Goal: Task Accomplishment & Management: Manage account settings

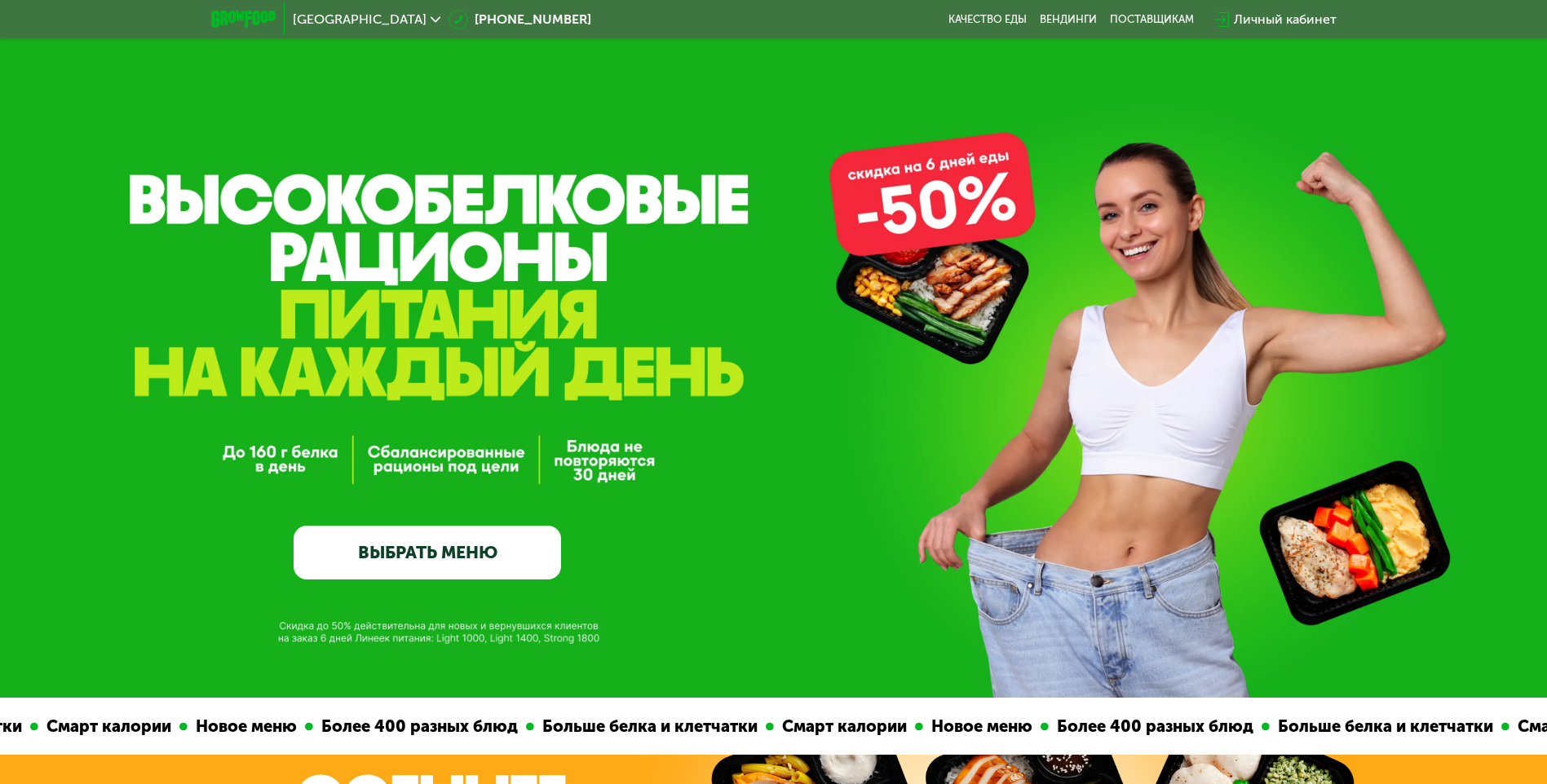
click at [1288, 18] on div "Личный кабинет" at bounding box center [1285, 20] width 103 height 20
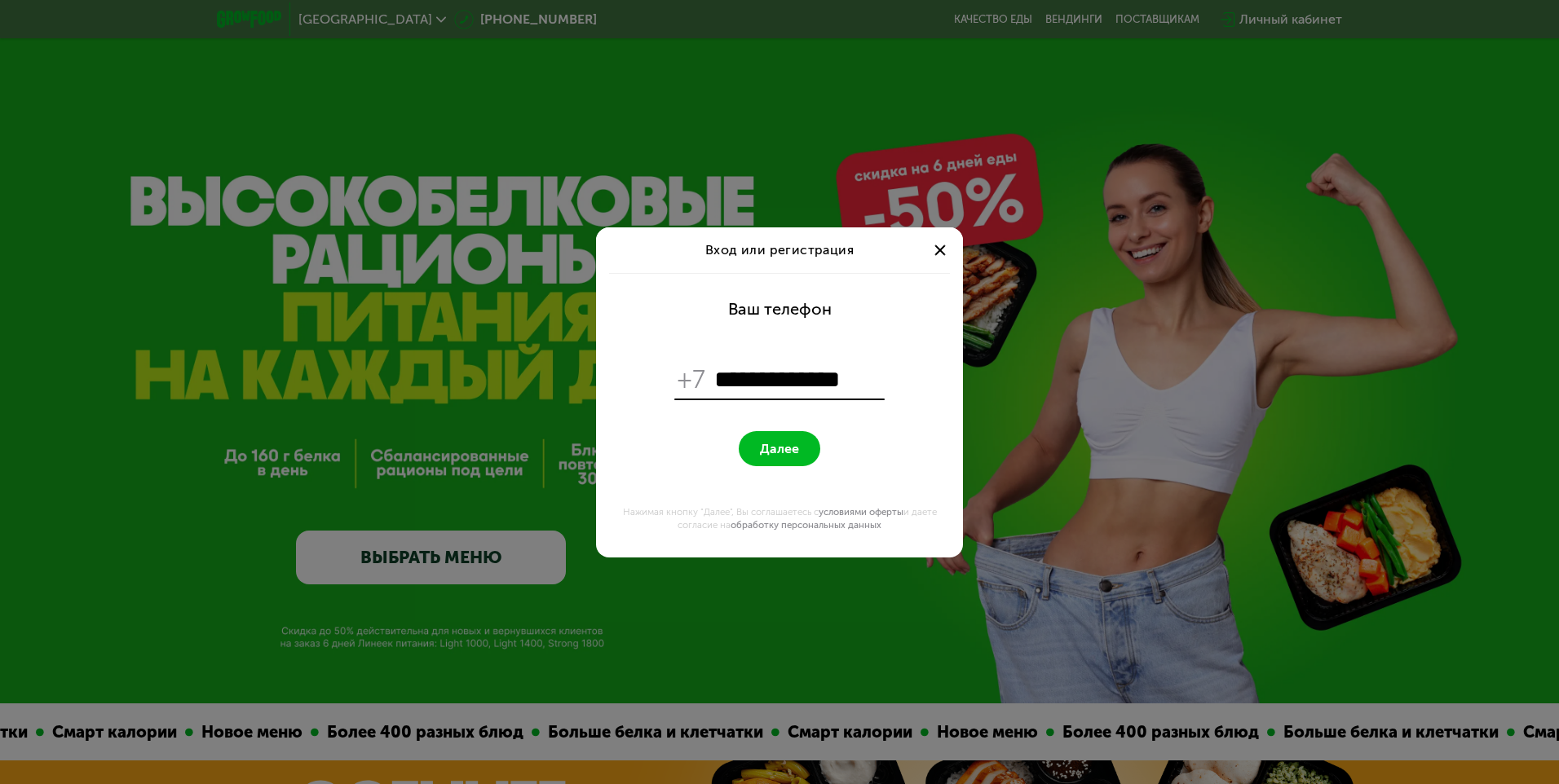
type input "**********"
click at [768, 453] on span "Далее" at bounding box center [780, 449] width 39 height 16
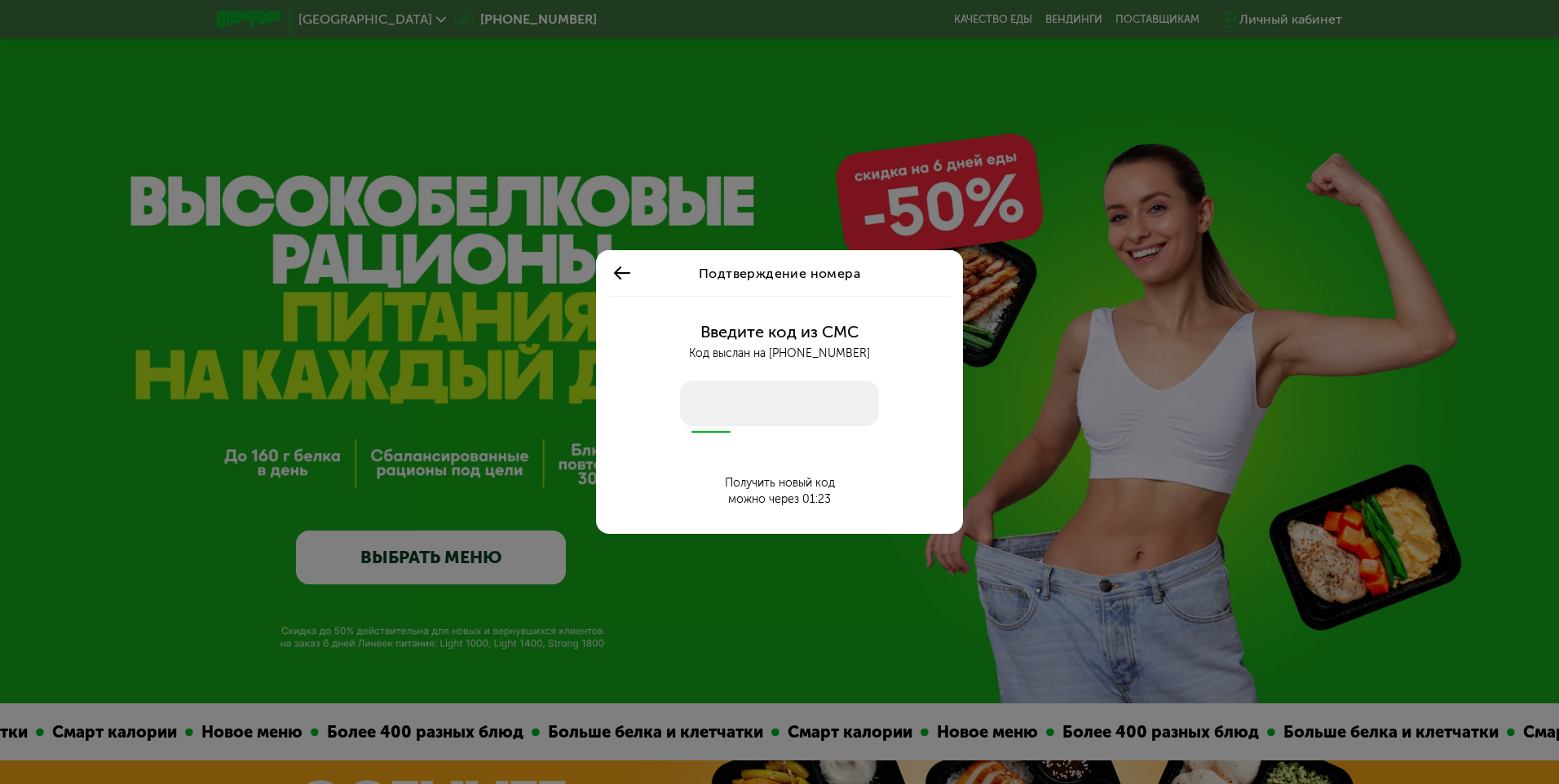
click at [804, 402] on input "number" at bounding box center [779, 403] width 199 height 46
type input "****"
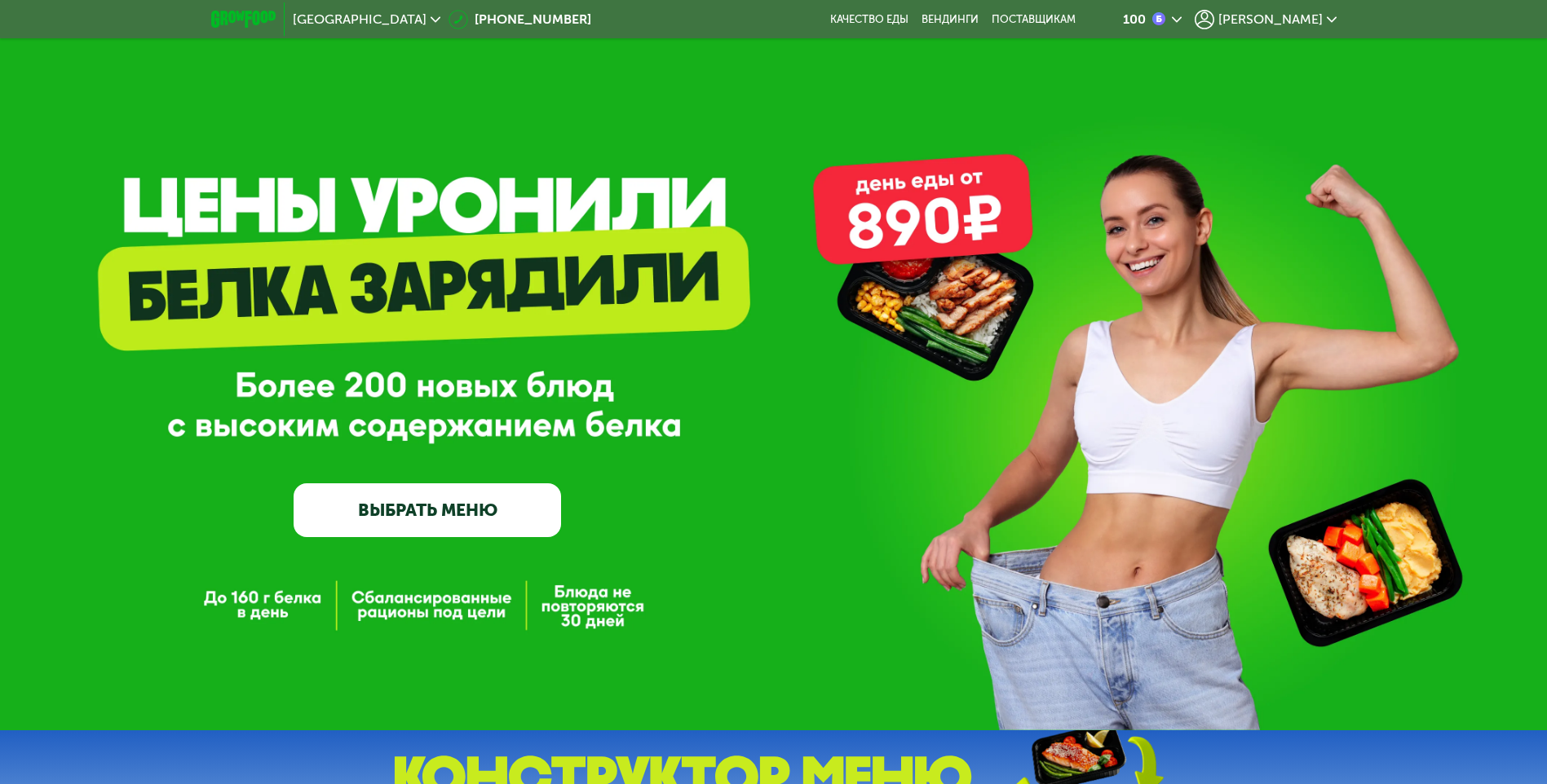
click at [1306, 23] on span "[PERSON_NAME]" at bounding box center [1270, 19] width 105 height 13
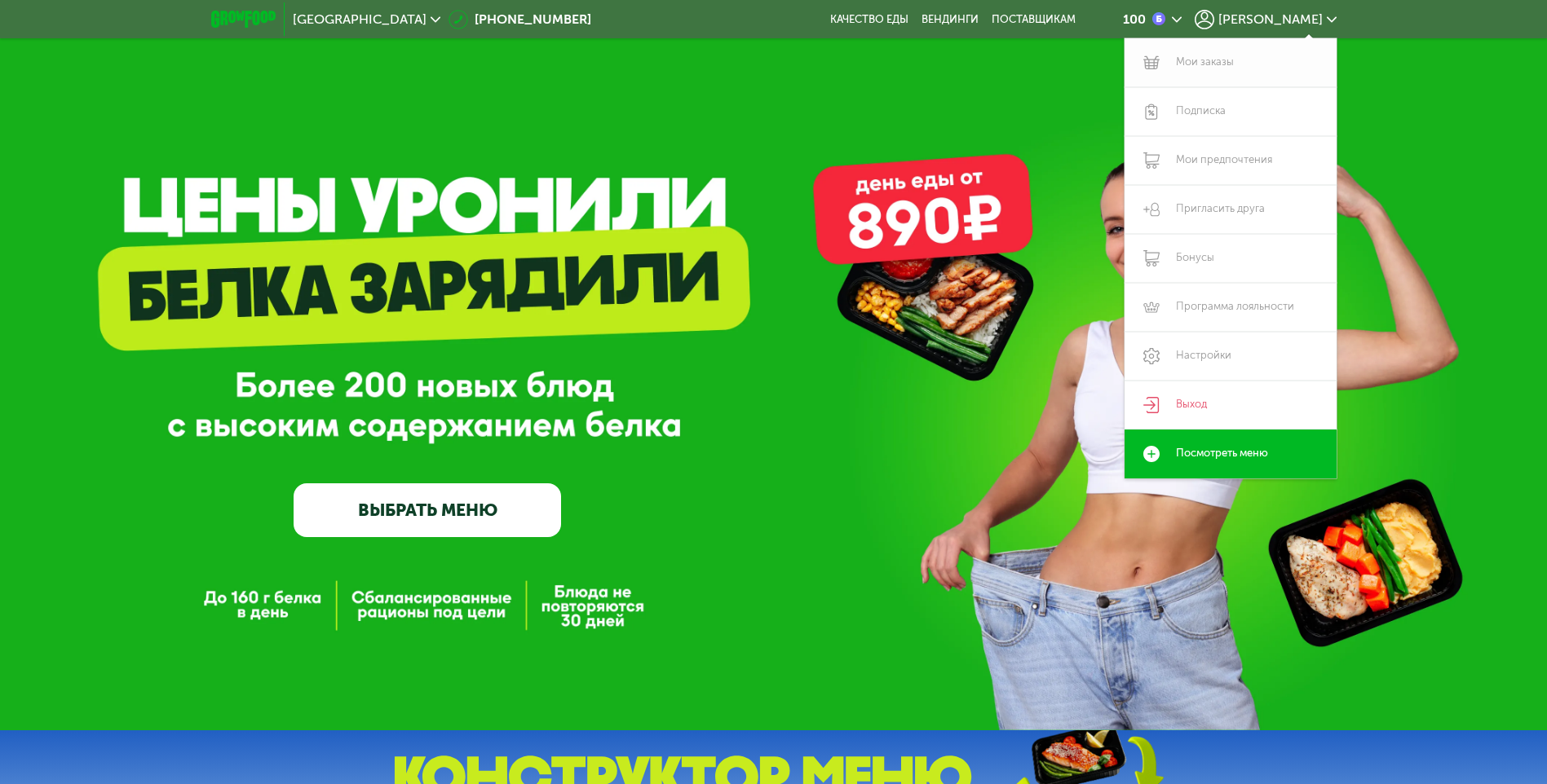
click at [1196, 60] on link "Мои заказы" at bounding box center [1230, 63] width 212 height 49
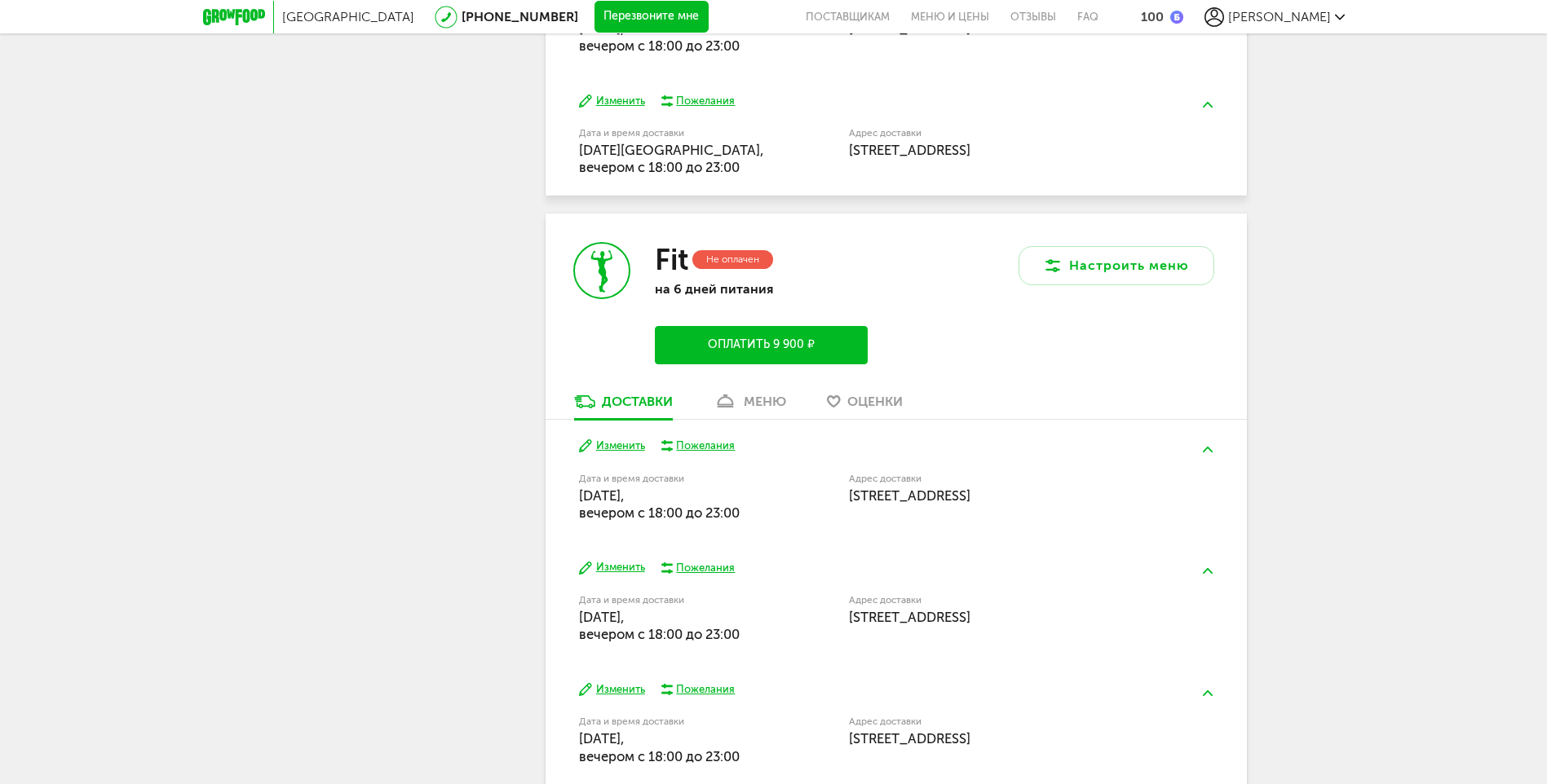
scroll to position [924, 0]
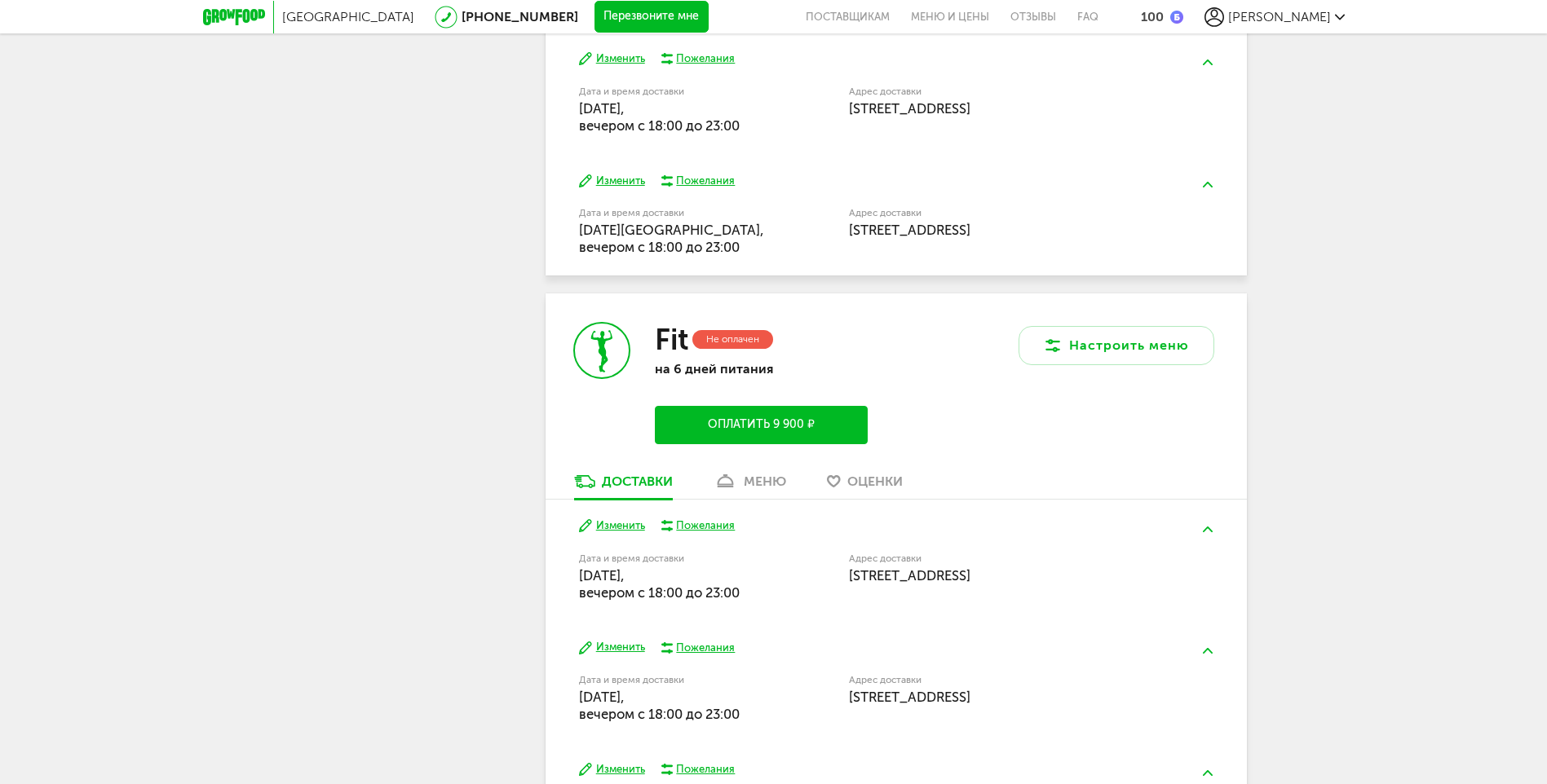
click at [770, 484] on div "меню" at bounding box center [764, 482] width 42 height 16
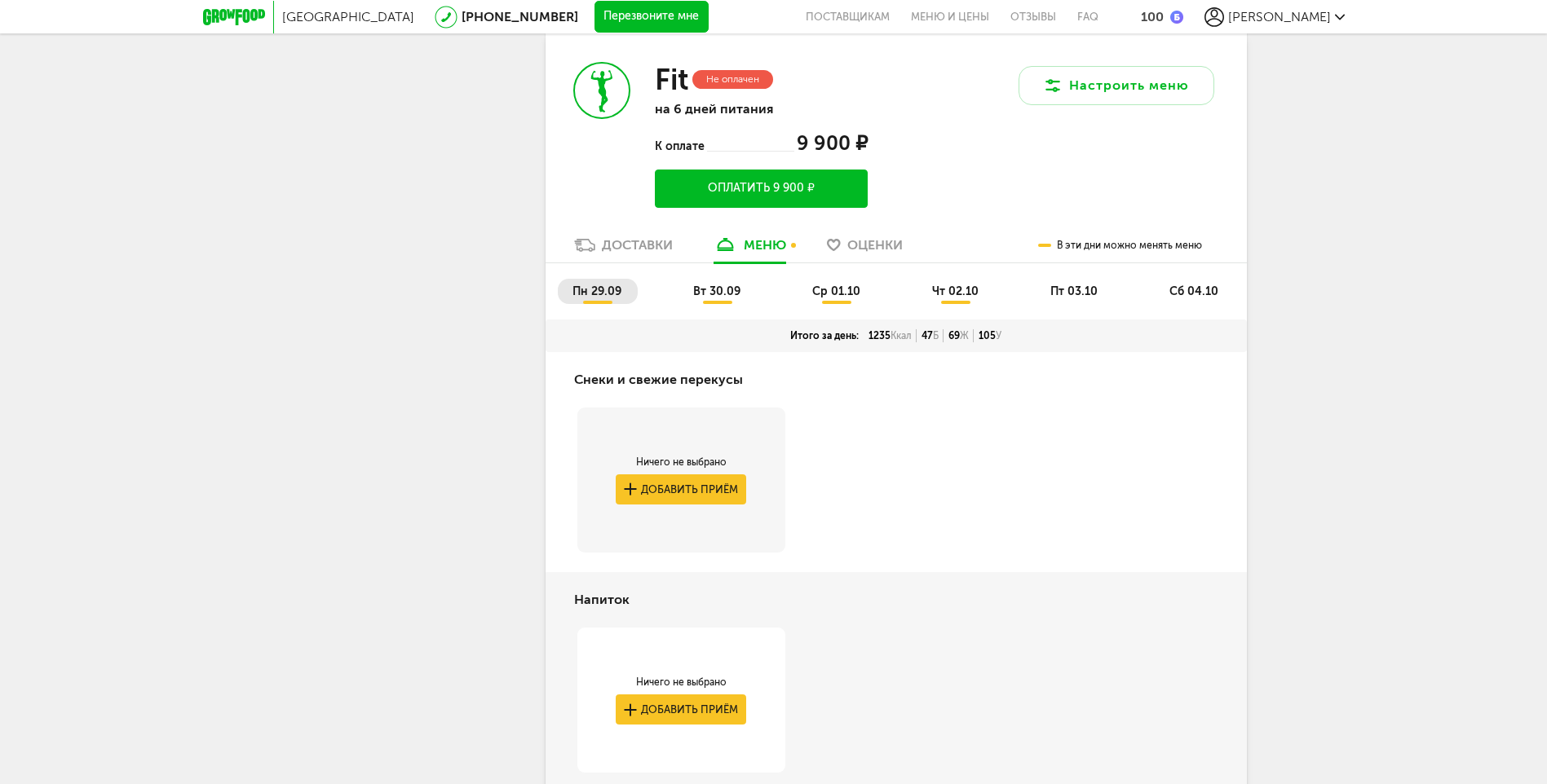
scroll to position [1156, 0]
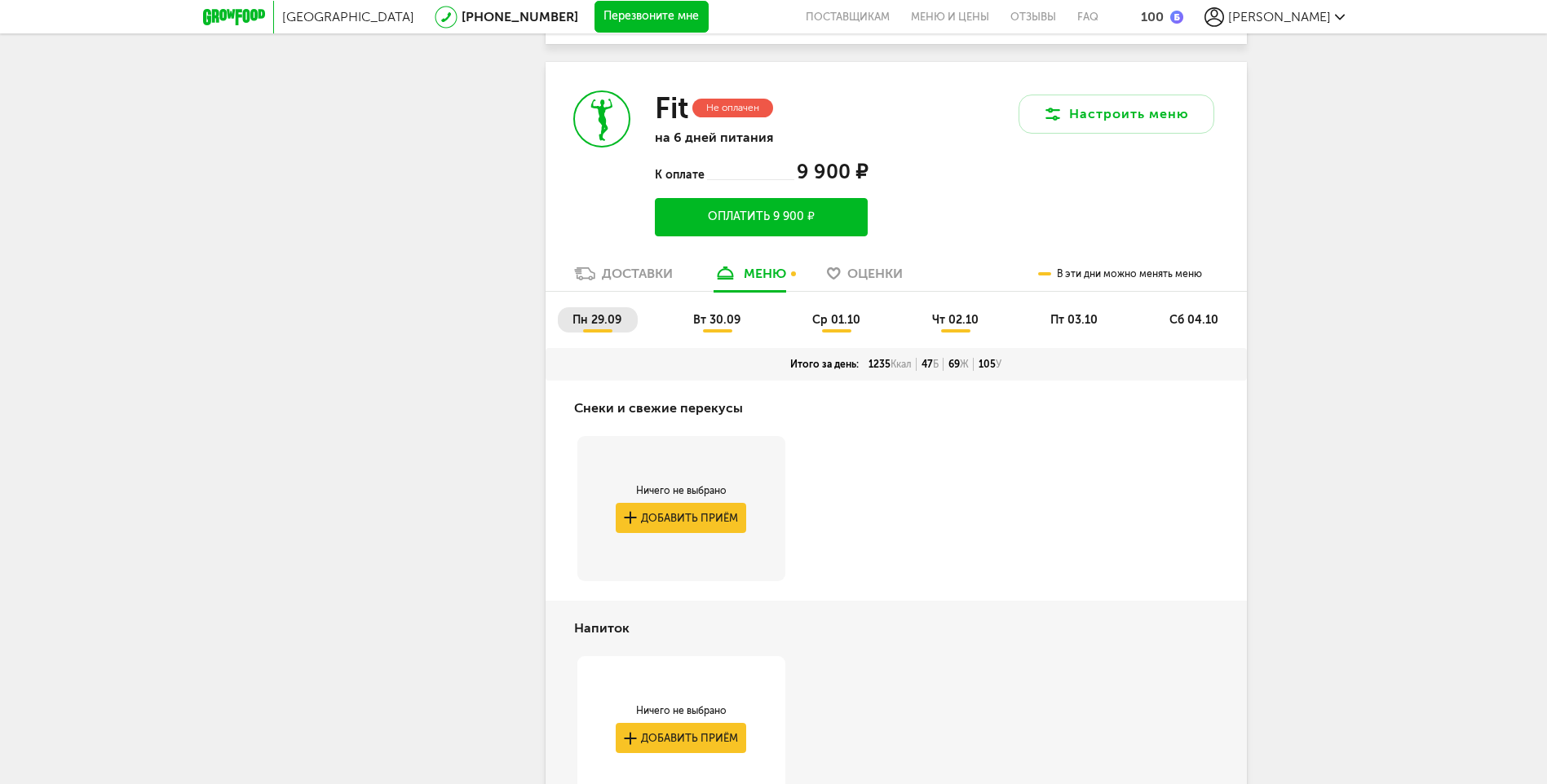
click at [714, 319] on span "вт 30.09" at bounding box center [717, 320] width 47 height 14
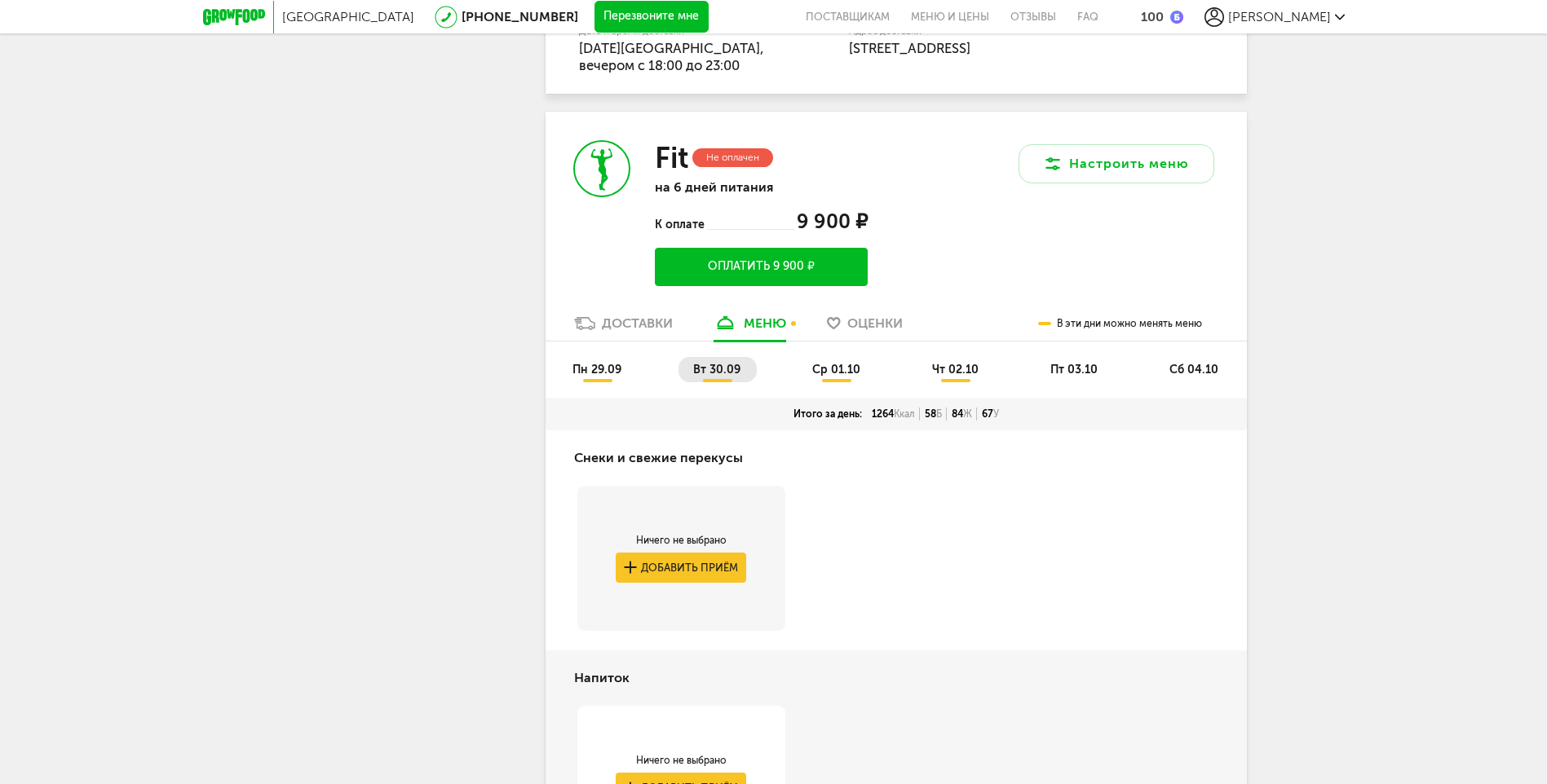
scroll to position [975, 0]
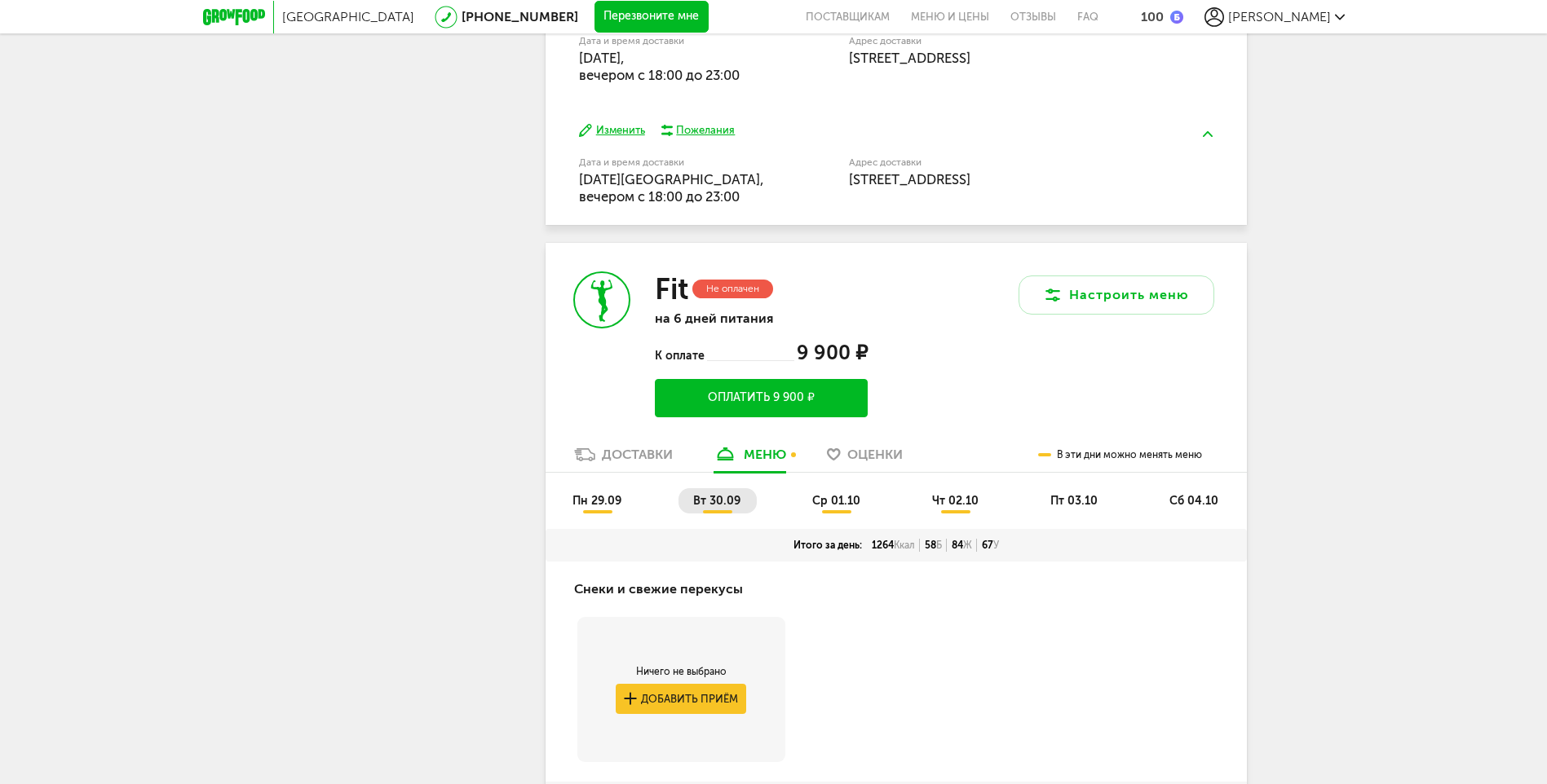
click at [853, 498] on span "ср 01.10" at bounding box center [835, 501] width 48 height 14
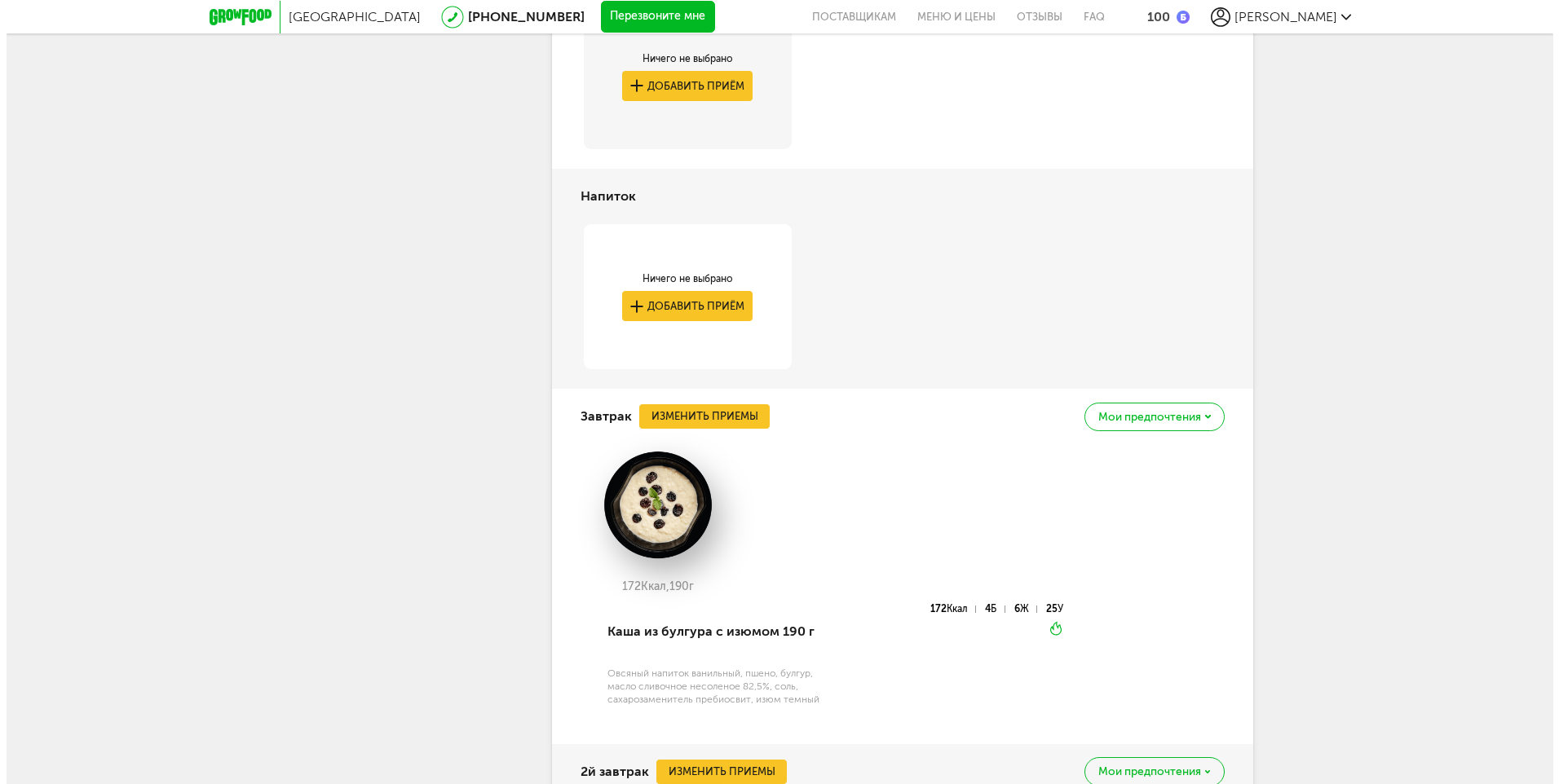
scroll to position [1627, 0]
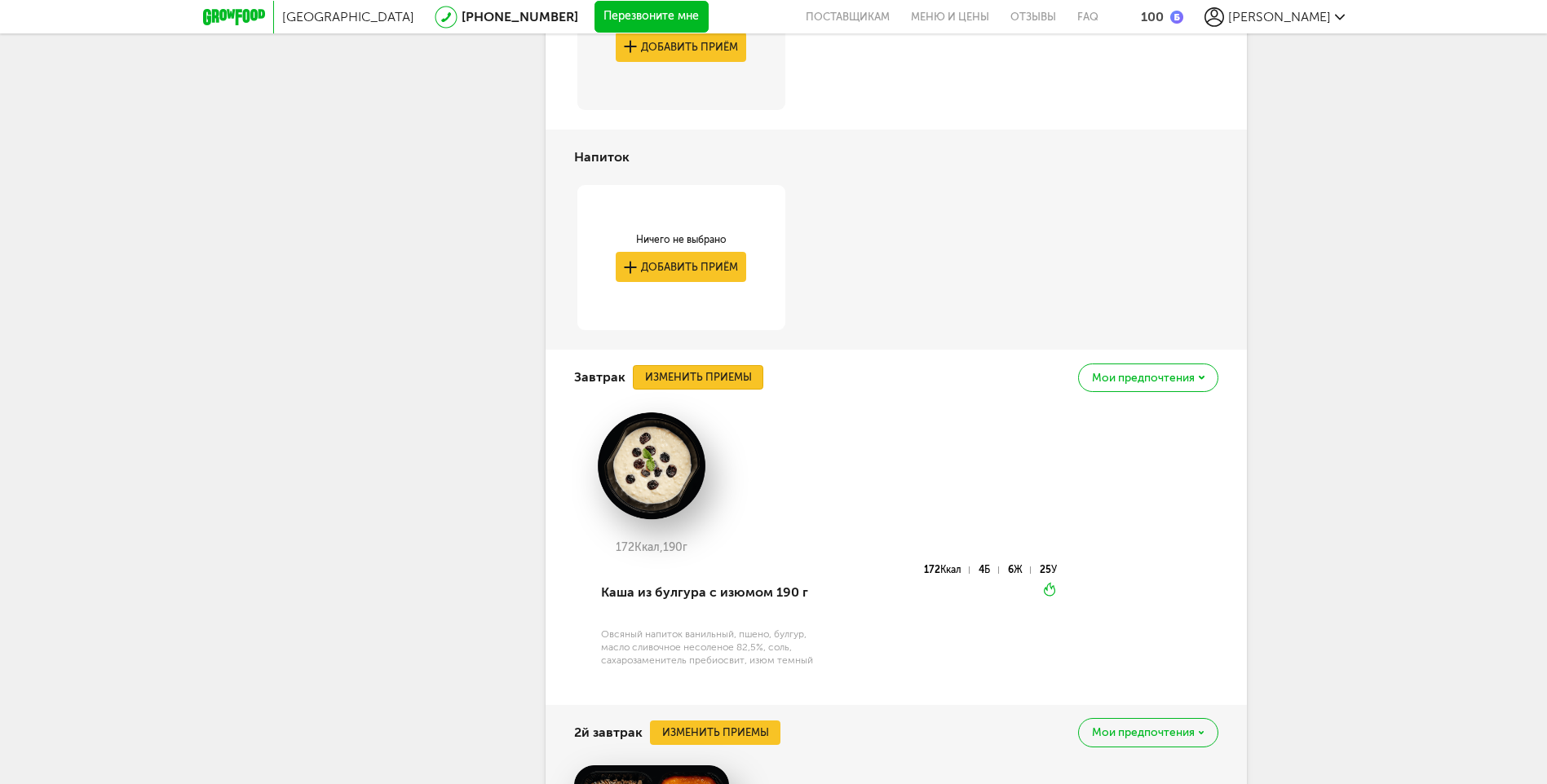
click at [680, 379] on button "Изменить приемы" at bounding box center [697, 377] width 130 height 24
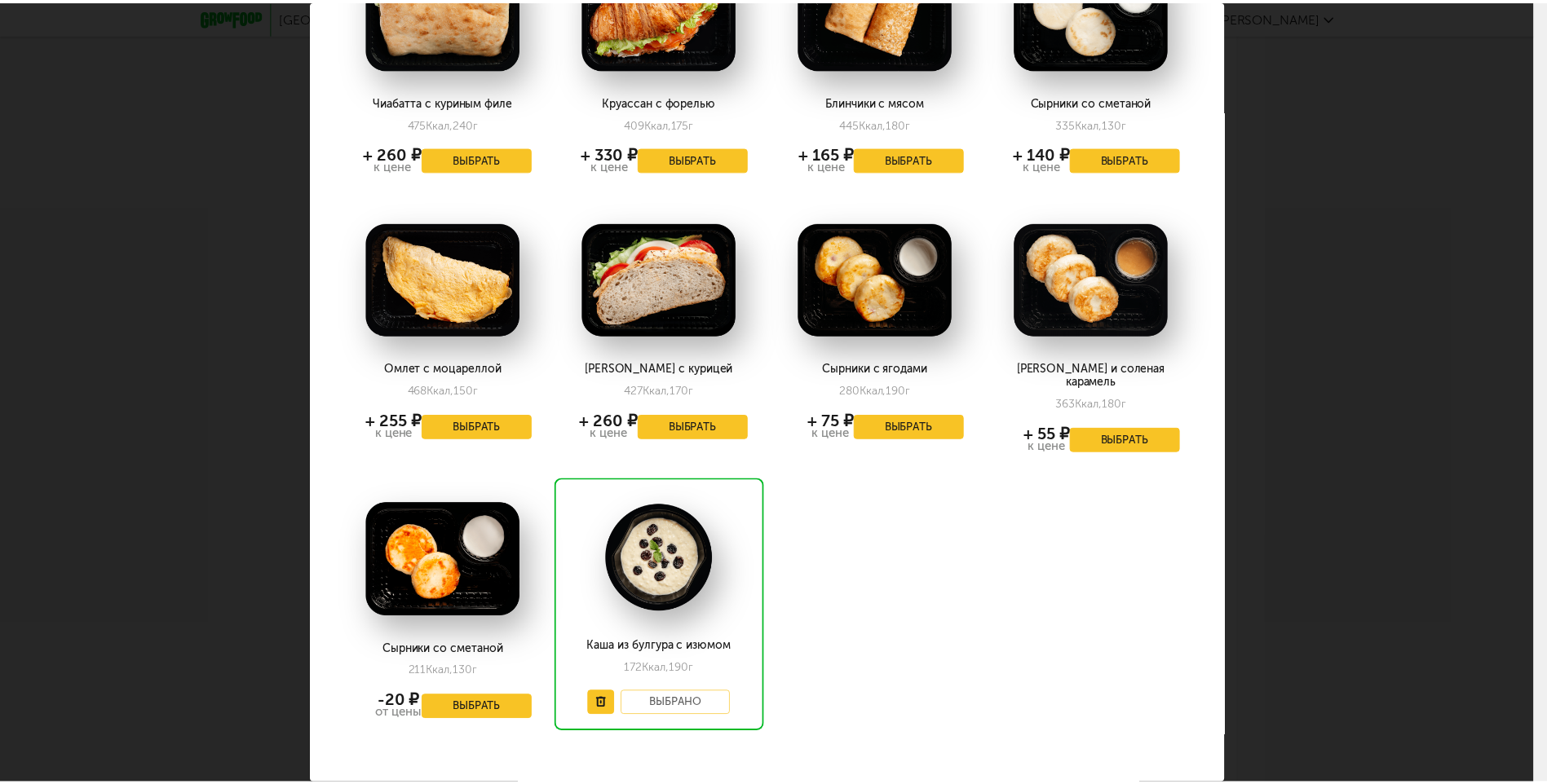
scroll to position [1793, 0]
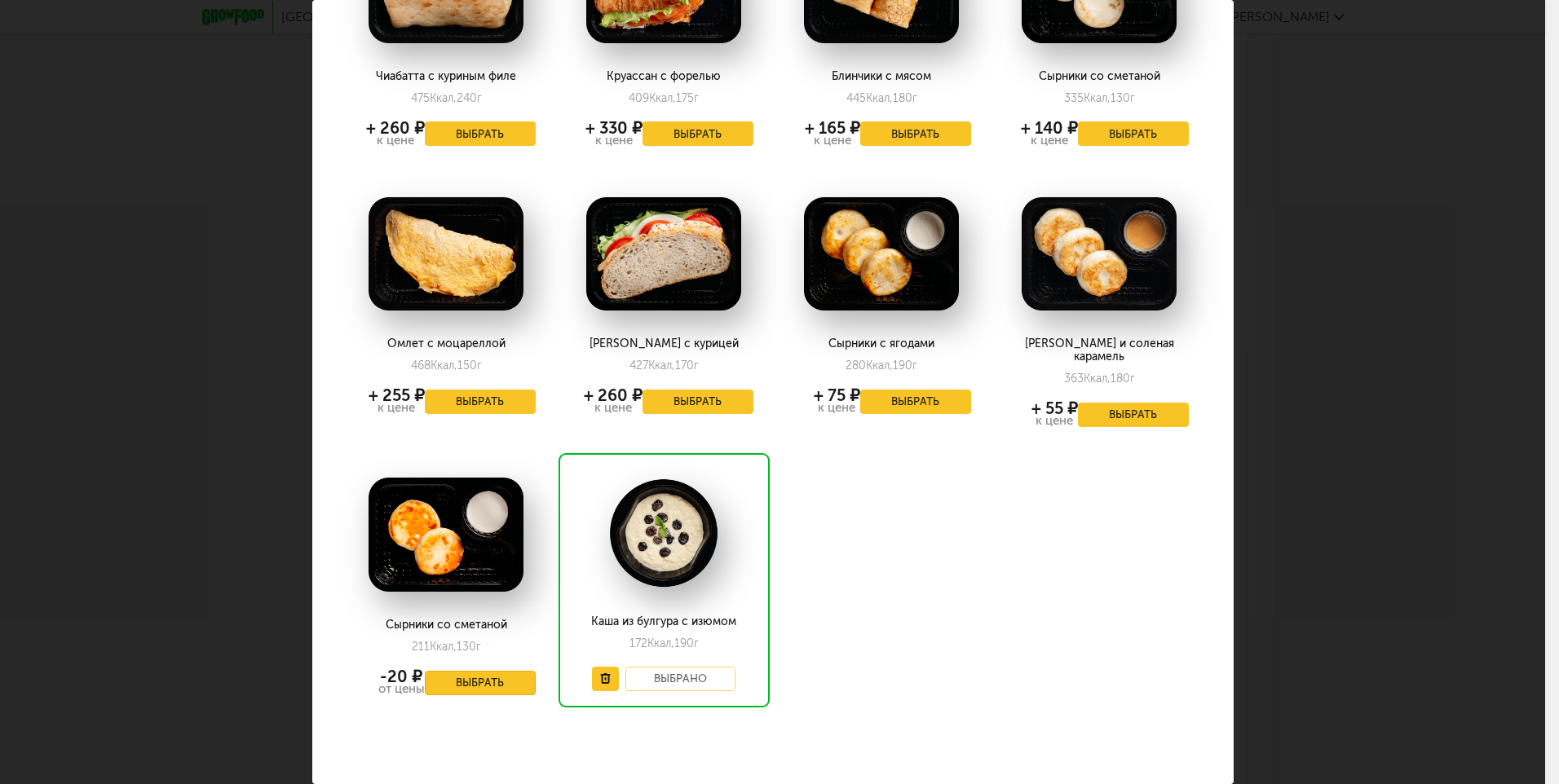
click at [503, 670] on button "Выбрать" at bounding box center [480, 682] width 111 height 24
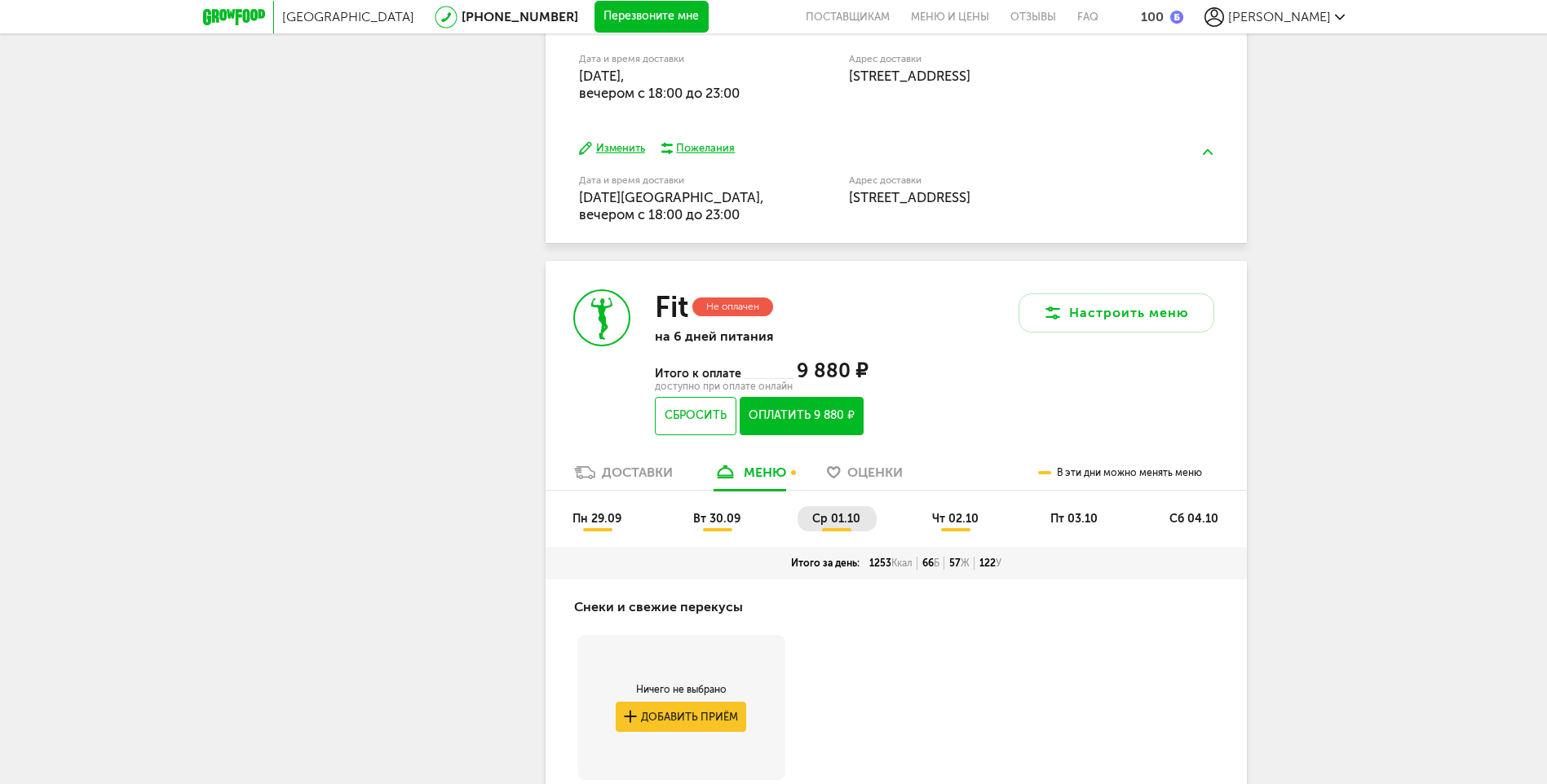
scroll to position [923, 0]
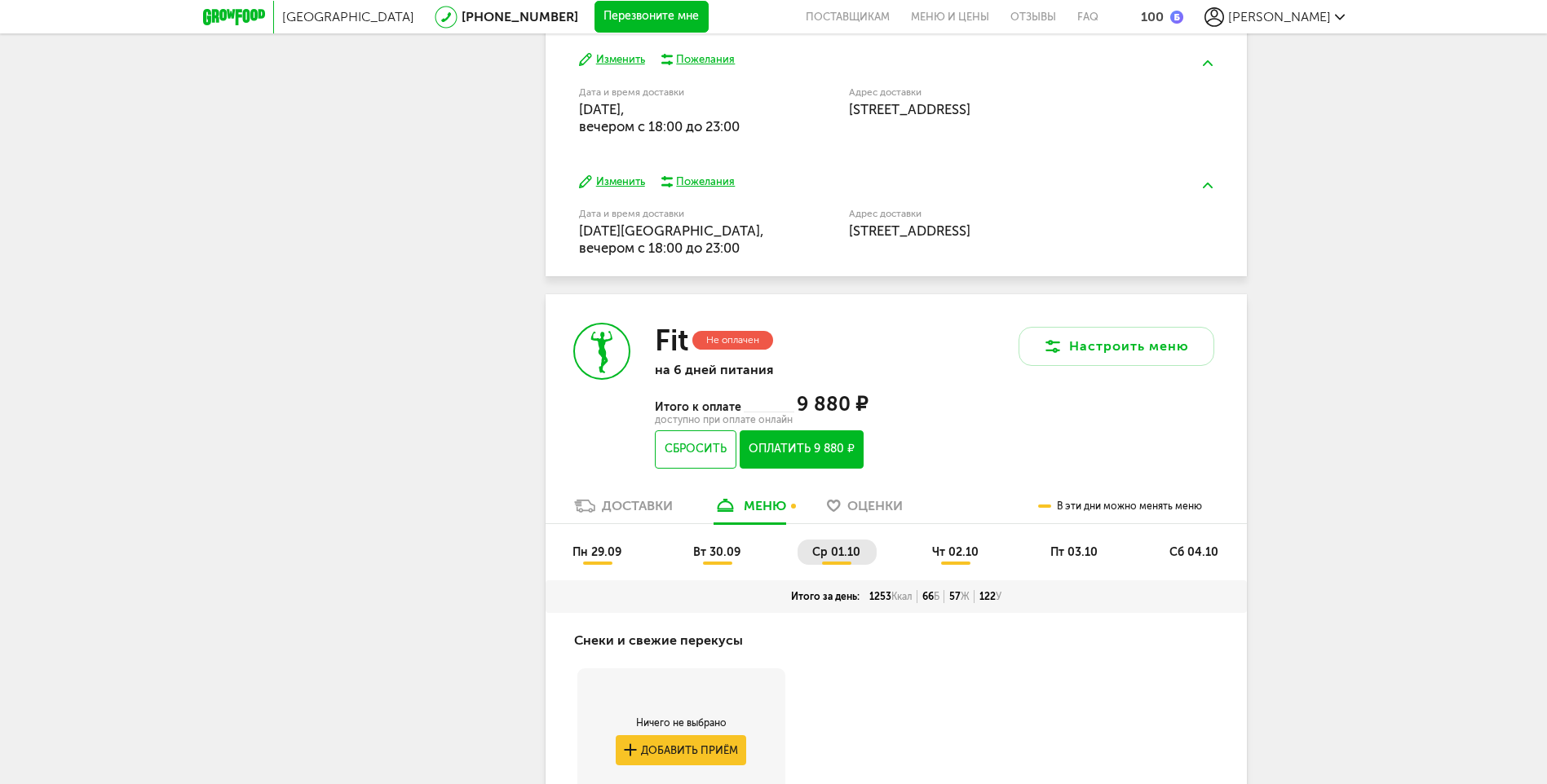
click at [838, 558] on span "ср 01.10" at bounding box center [835, 552] width 48 height 14
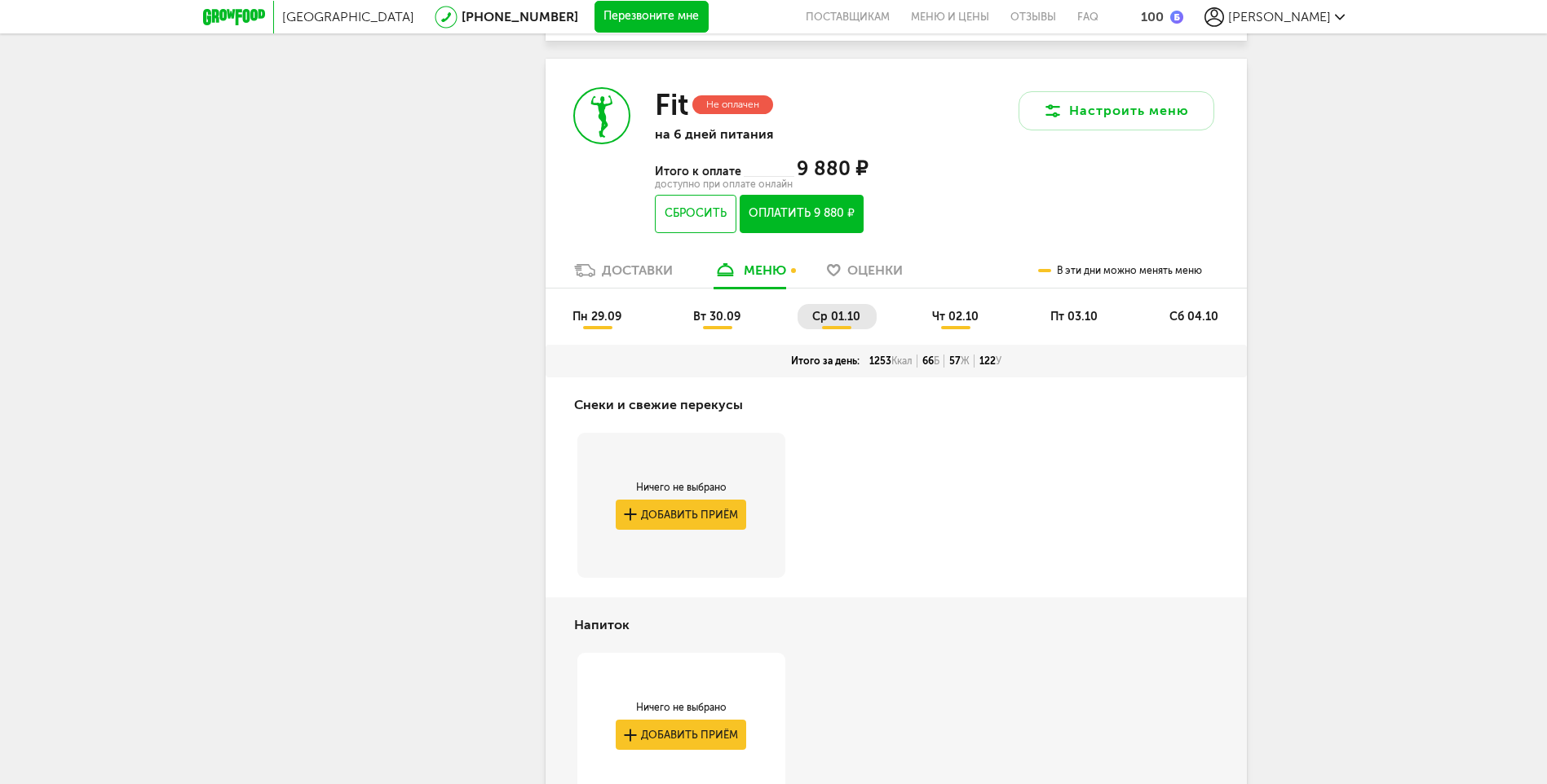
scroll to position [1005, 0]
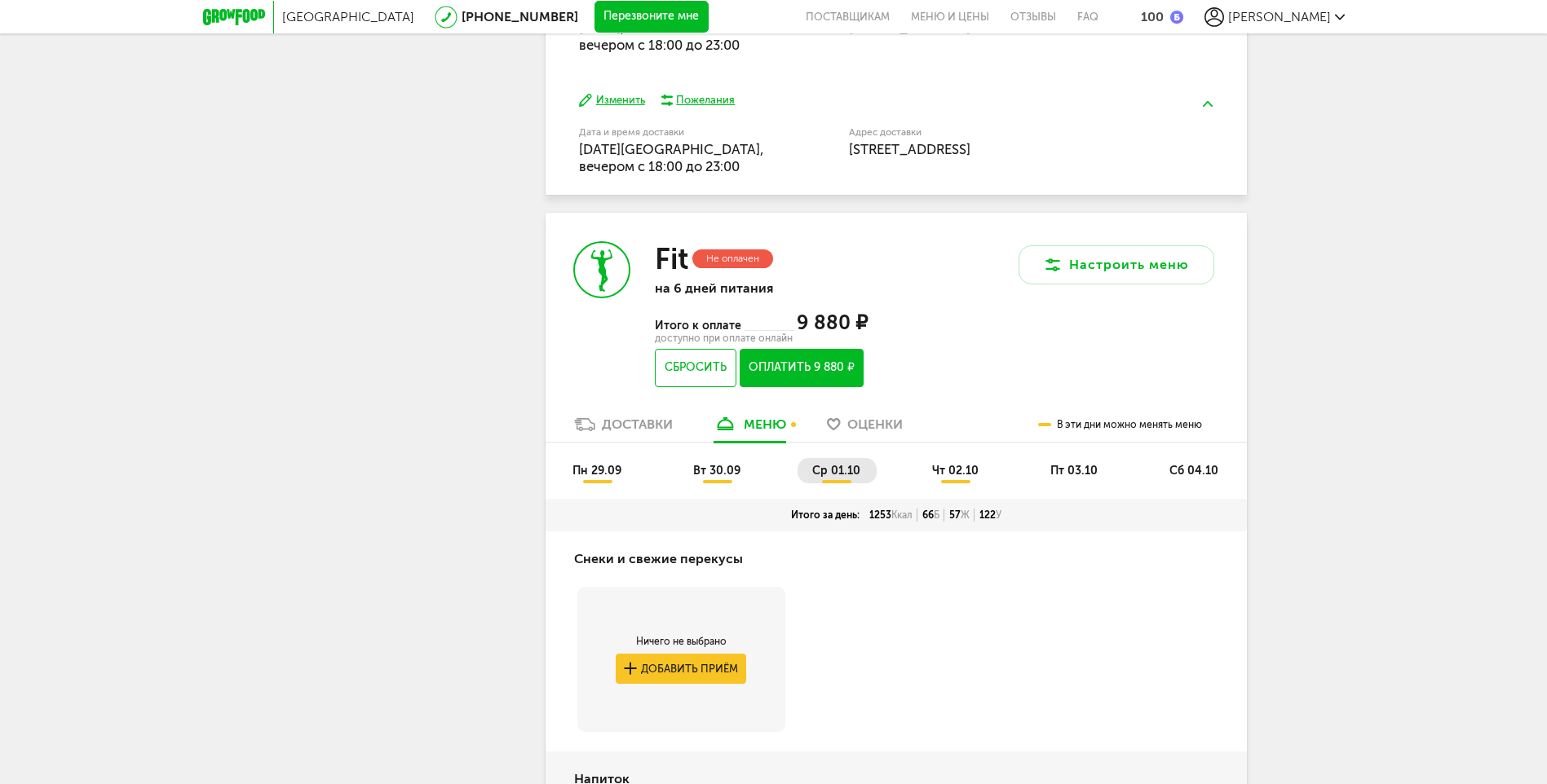
click at [958, 474] on span "чт 02.10" at bounding box center [955, 471] width 46 height 14
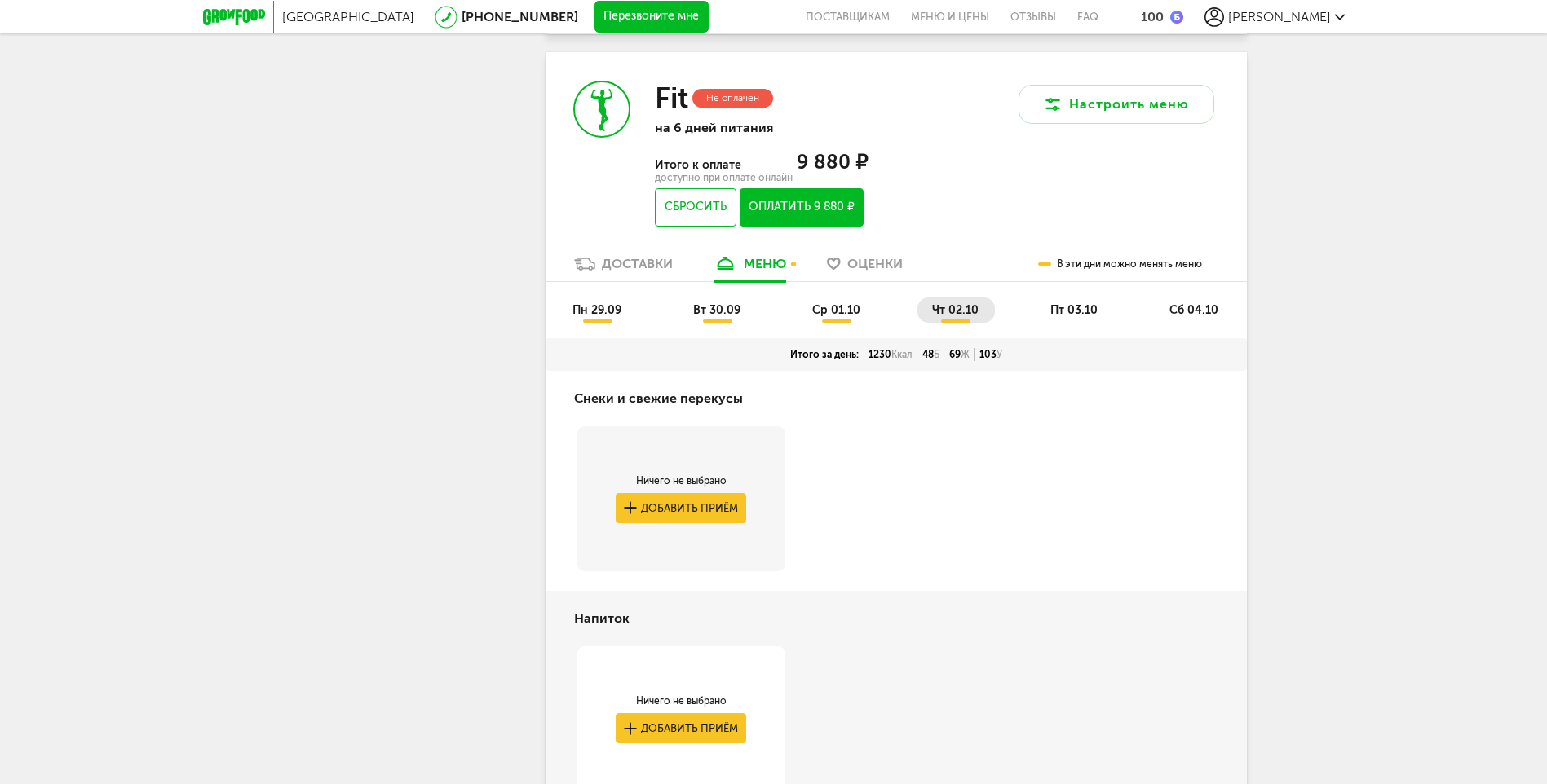
scroll to position [1152, 0]
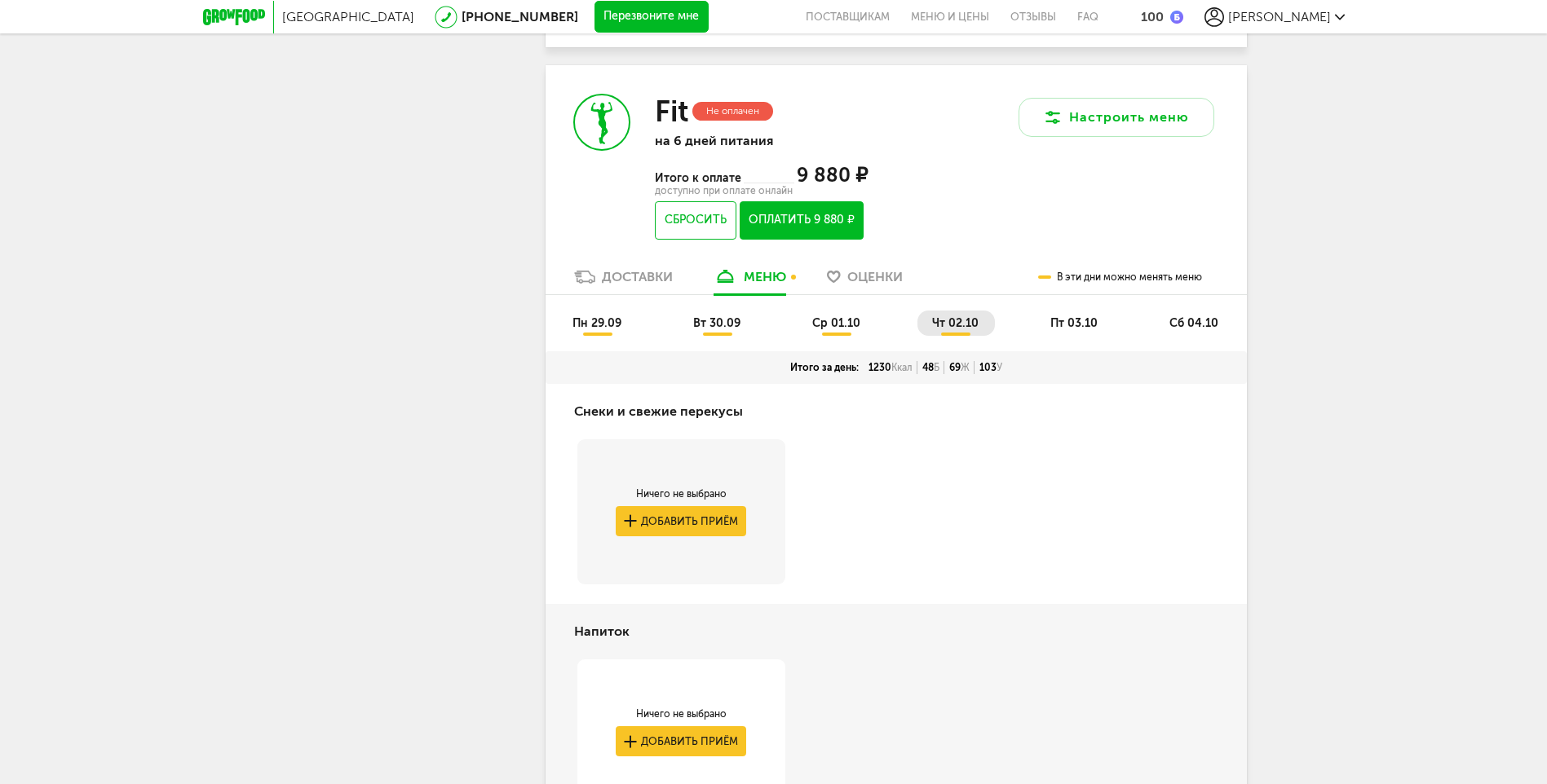
click at [951, 332] on li "чт 02.10" at bounding box center [956, 323] width 77 height 25
click at [1072, 316] on span "пт 03.10" at bounding box center [1074, 323] width 47 height 14
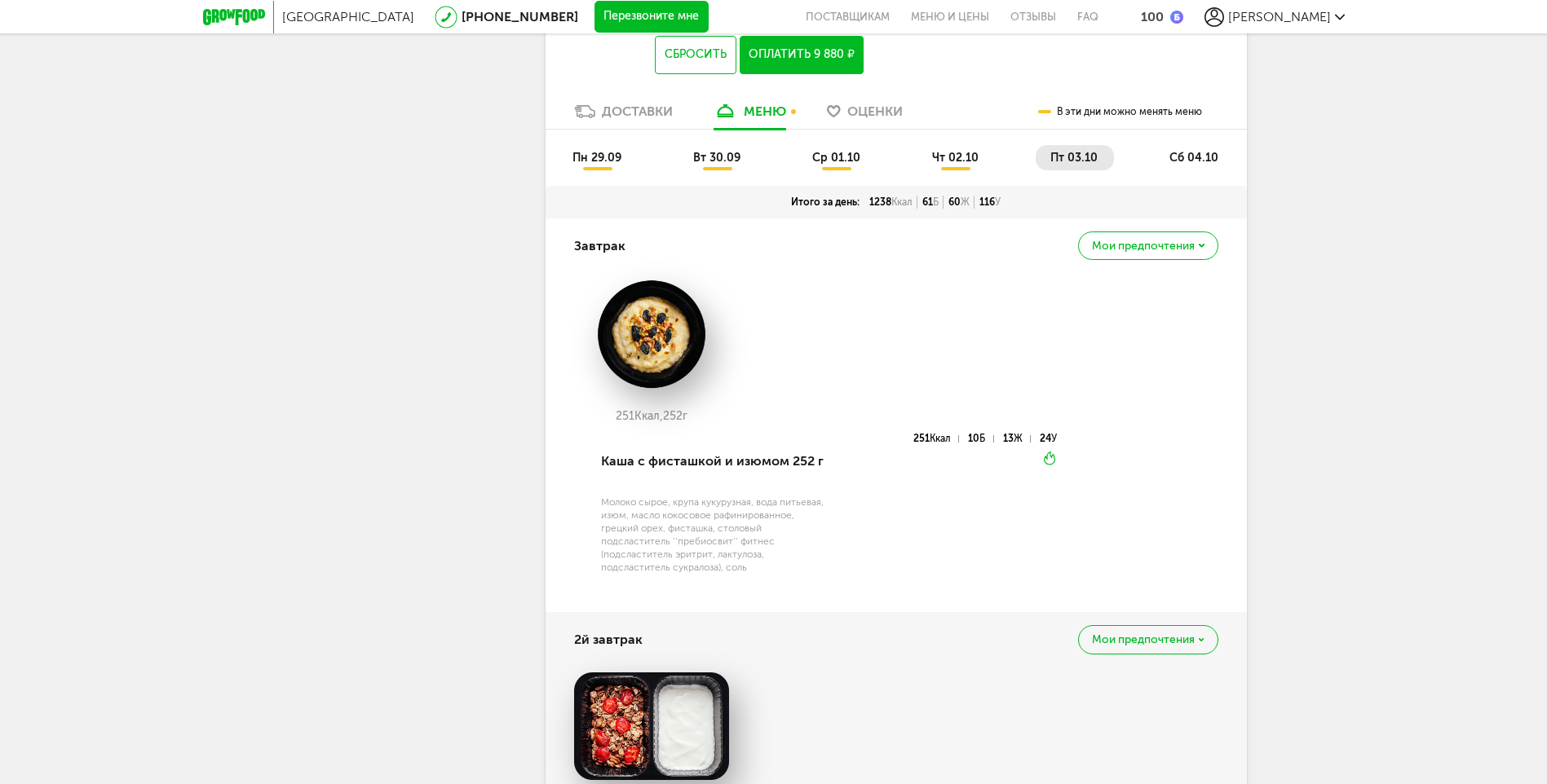
scroll to position [1303, 0]
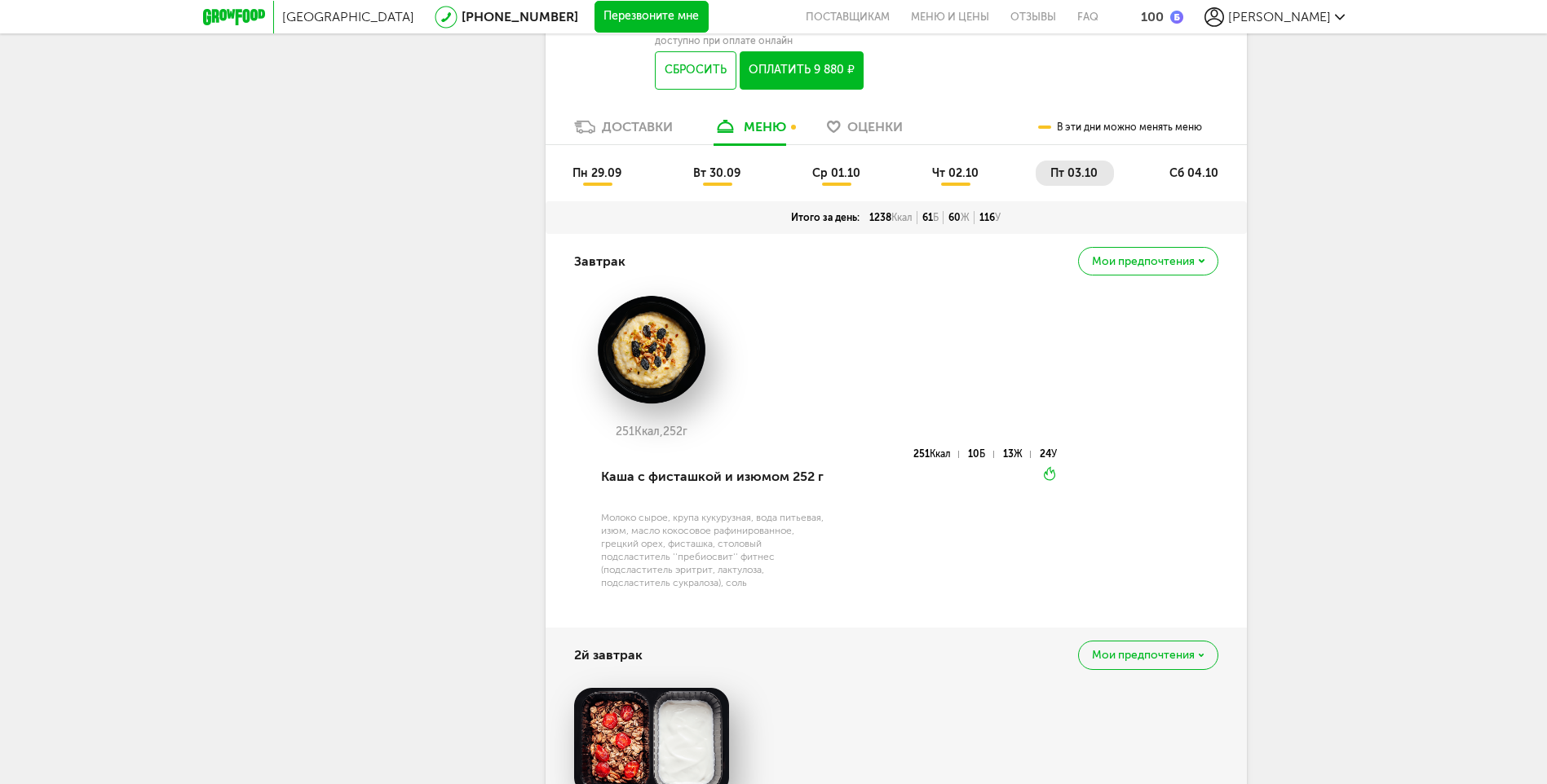
click at [677, 380] on img at bounding box center [651, 349] width 155 height 111
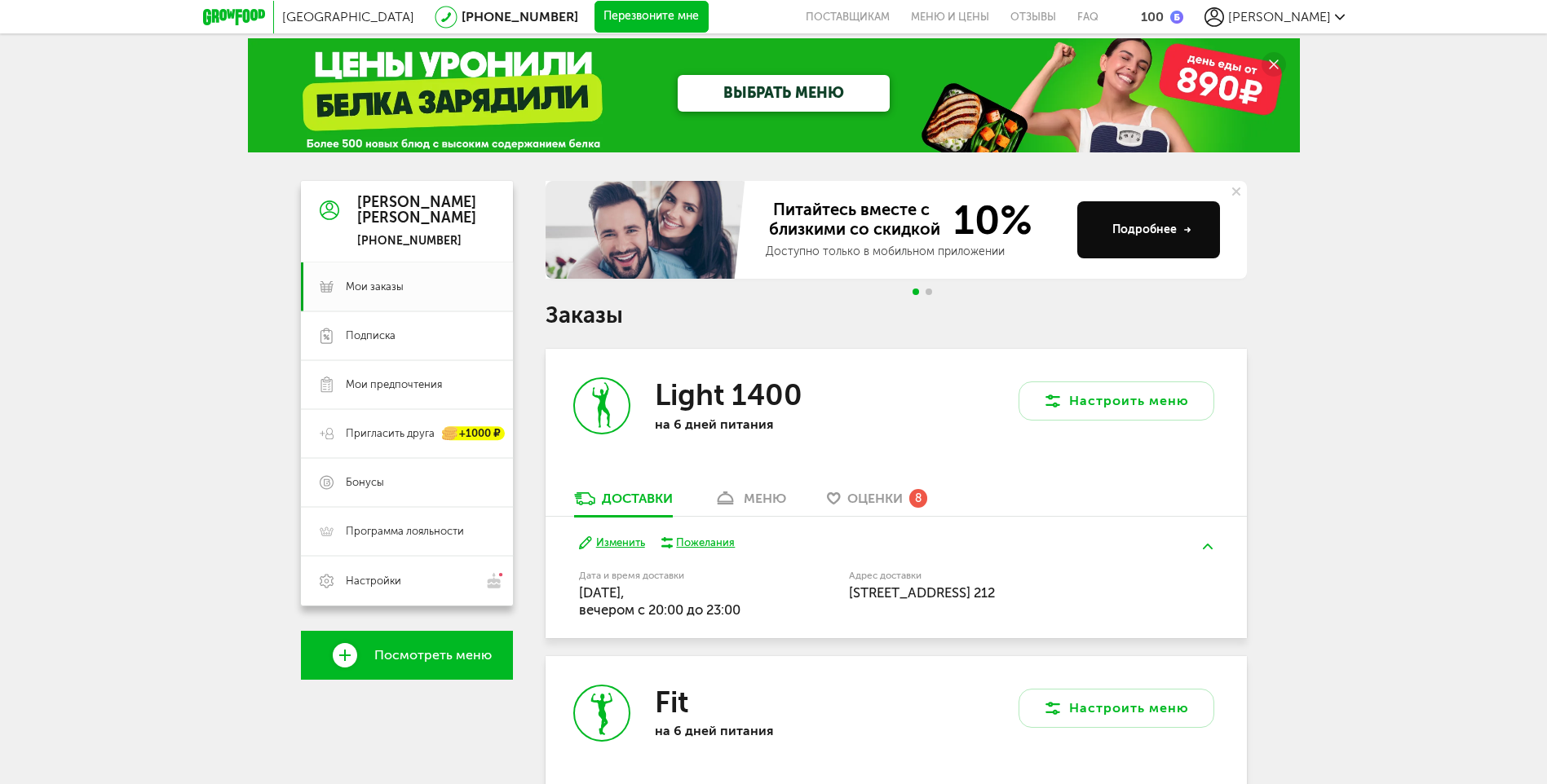
scroll to position [0, 0]
